Goal: Transaction & Acquisition: Purchase product/service

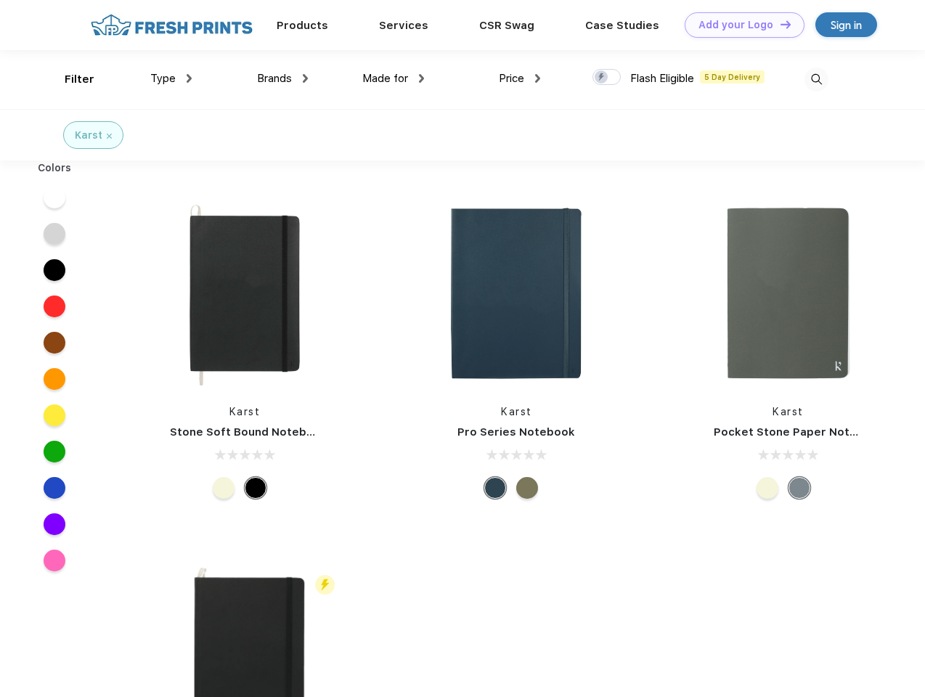
click at [740, 25] on link "Add your Logo Design Tool" at bounding box center [745, 24] width 120 height 25
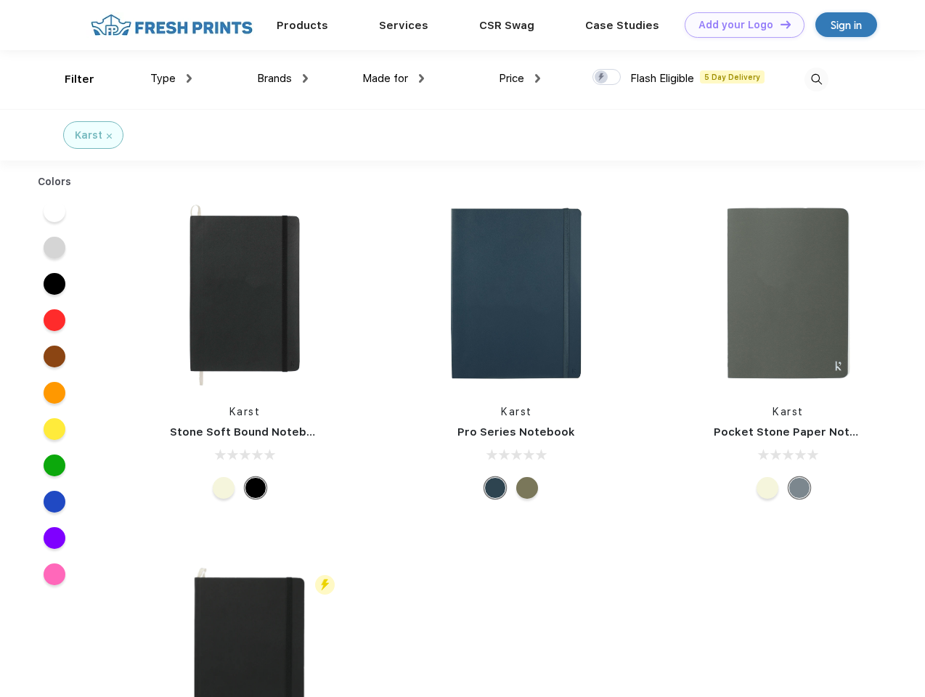
click at [0, 0] on div "Design Tool" at bounding box center [0, 0] width 0 height 0
click at [779, 24] on link "Add your Logo Design Tool" at bounding box center [745, 24] width 120 height 25
click at [70, 79] on div "Filter" at bounding box center [80, 79] width 30 height 17
click at [171, 78] on span "Type" at bounding box center [162, 78] width 25 height 13
click at [283, 78] on span "Brands" at bounding box center [274, 78] width 35 height 13
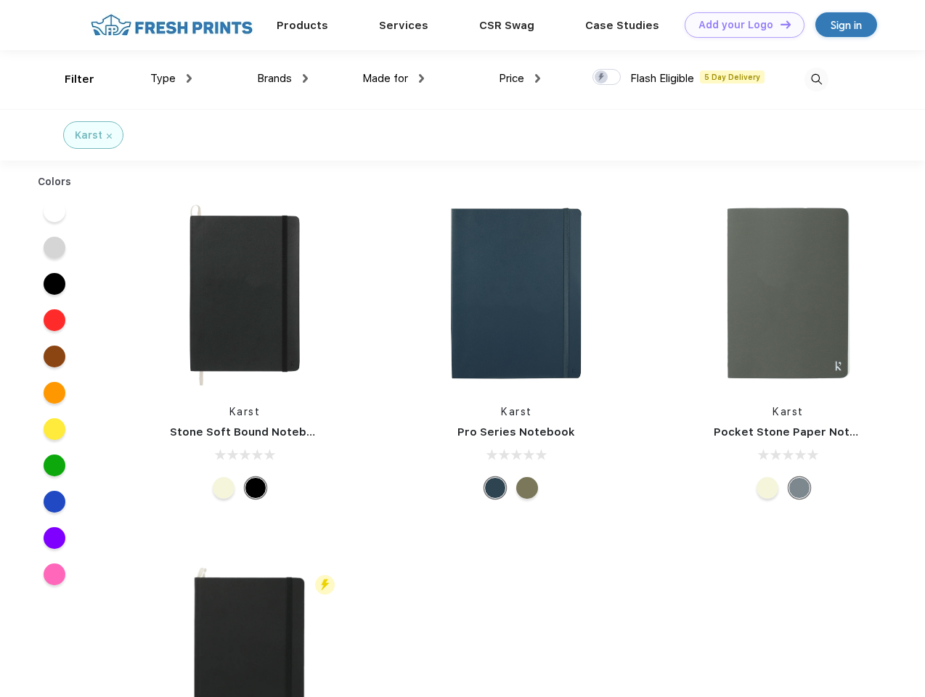
click at [394, 78] on span "Made for" at bounding box center [385, 78] width 46 height 13
click at [520, 78] on span "Price" at bounding box center [511, 78] width 25 height 13
click at [607, 78] on div at bounding box center [607, 77] width 28 height 16
click at [602, 78] on input "checkbox" at bounding box center [597, 72] width 9 height 9
click at [817, 79] on img at bounding box center [817, 80] width 24 height 24
